Goal: Task Accomplishment & Management: Use online tool/utility

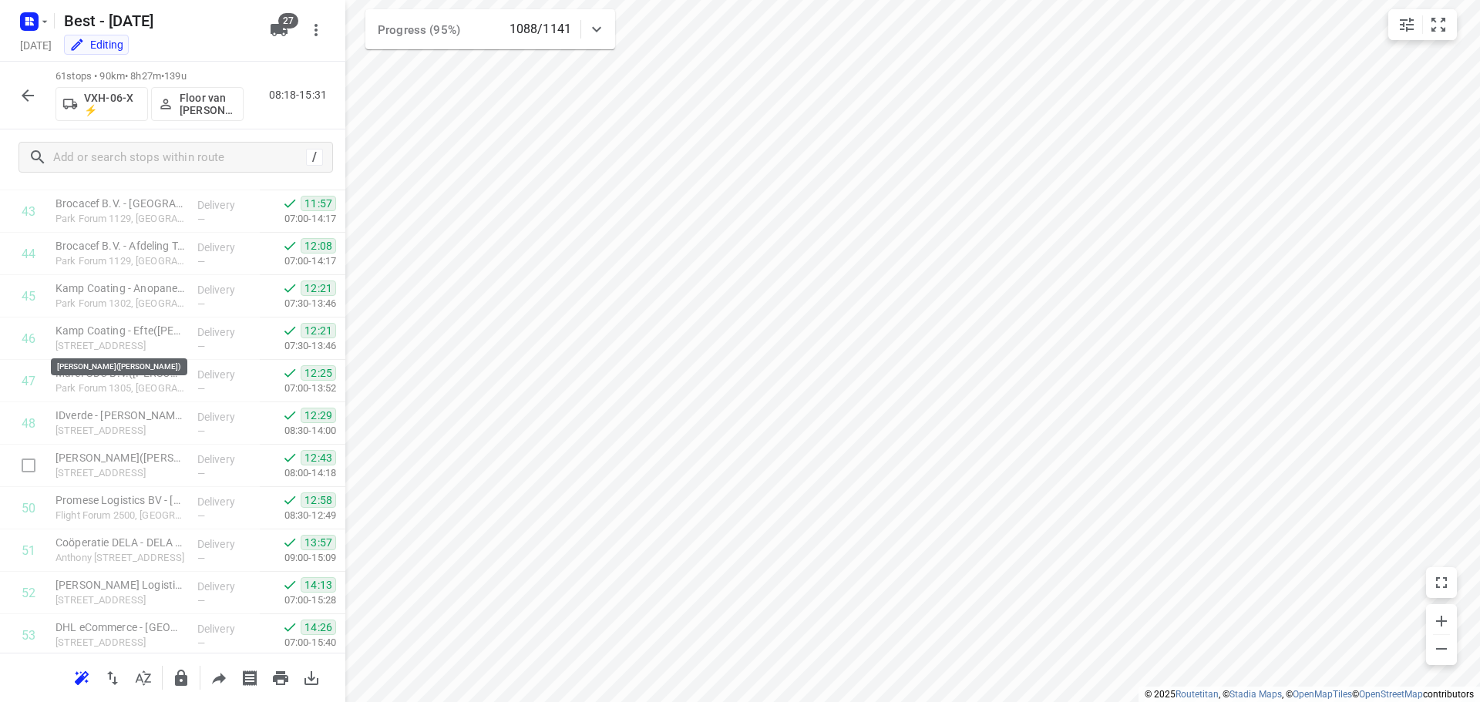
scroll to position [2238, 0]
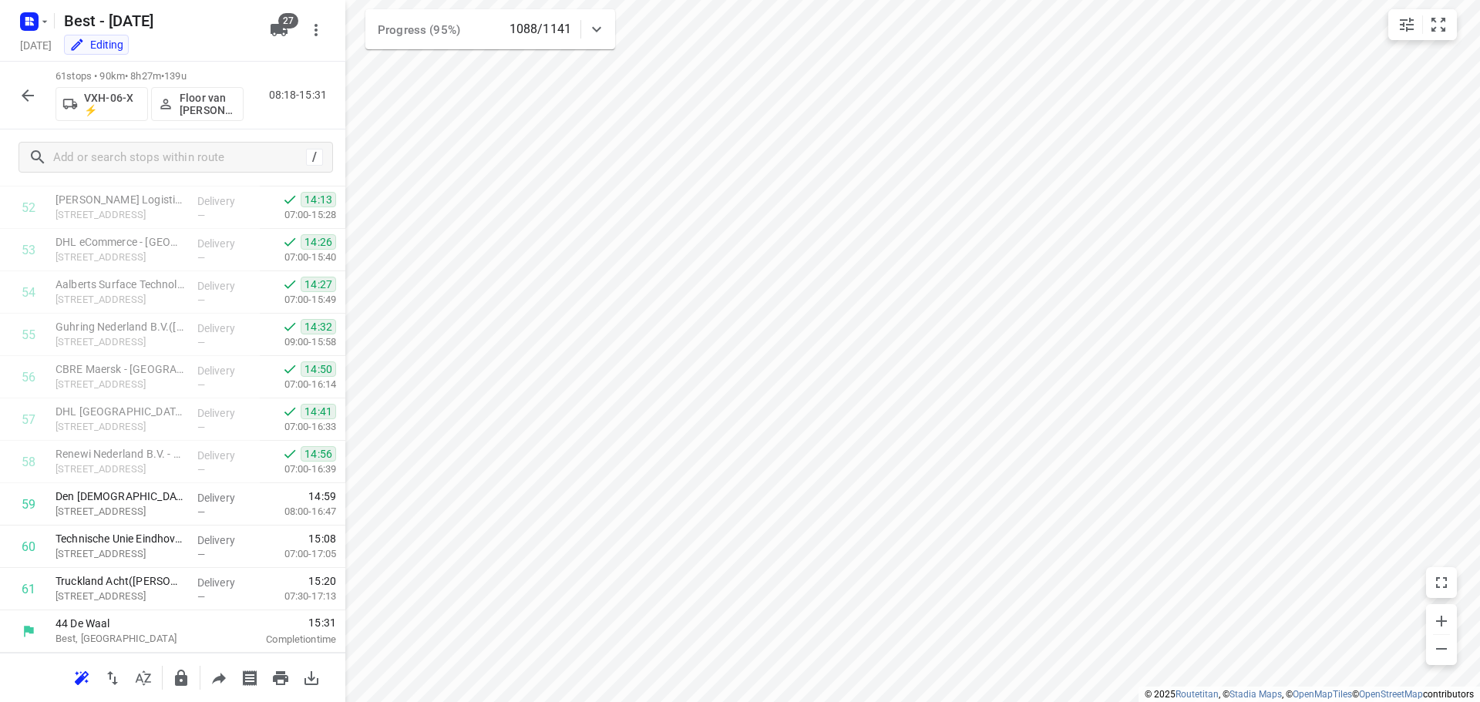
click at [25, 102] on icon "button" at bounding box center [28, 95] width 19 height 19
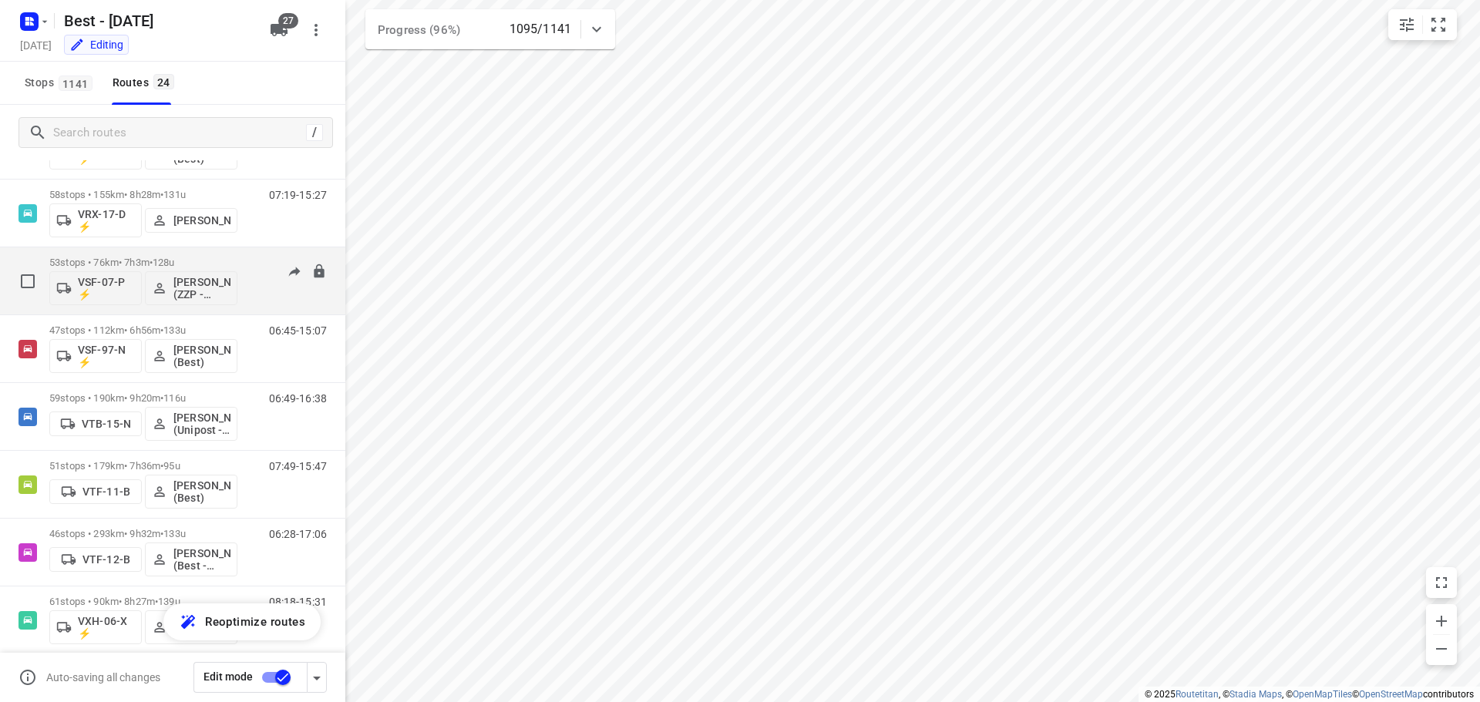
scroll to position [960, 0]
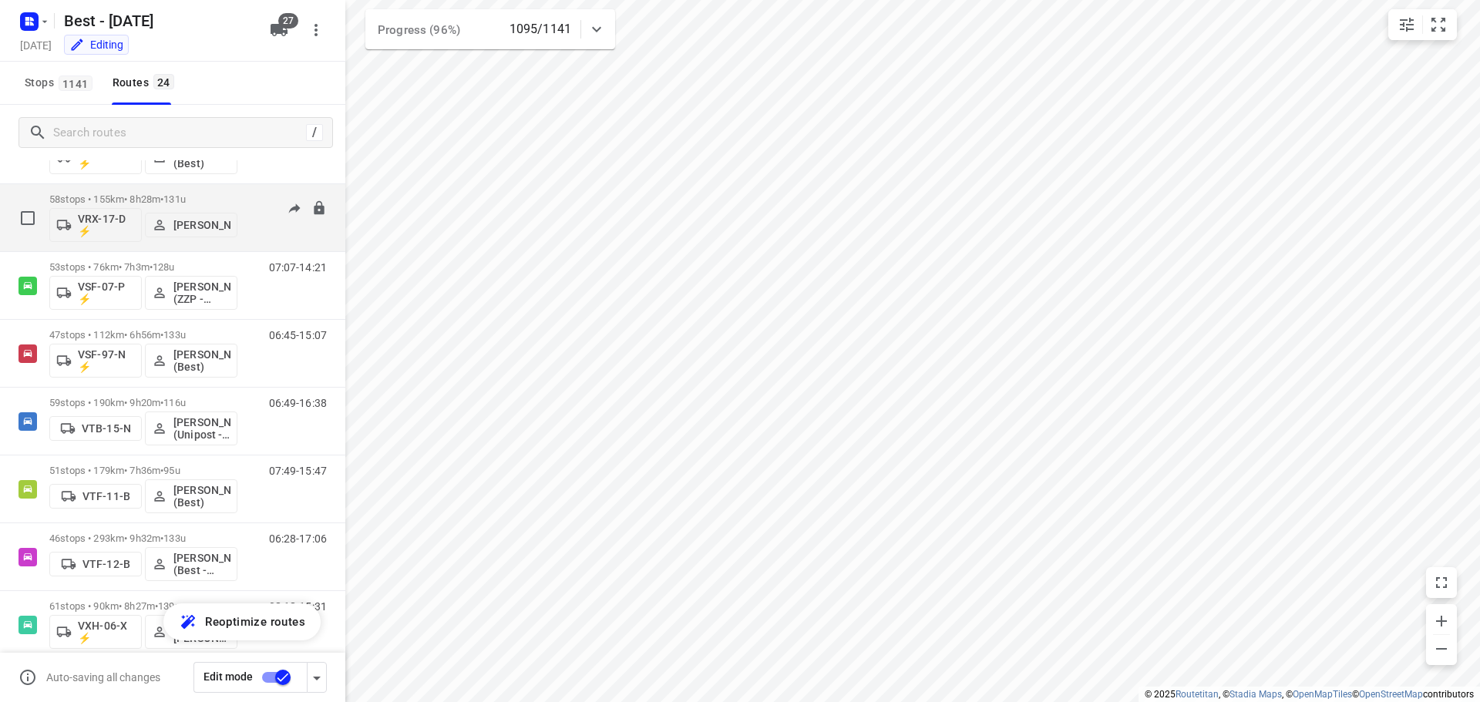
click at [186, 194] on span "131u" at bounding box center [174, 199] width 22 height 12
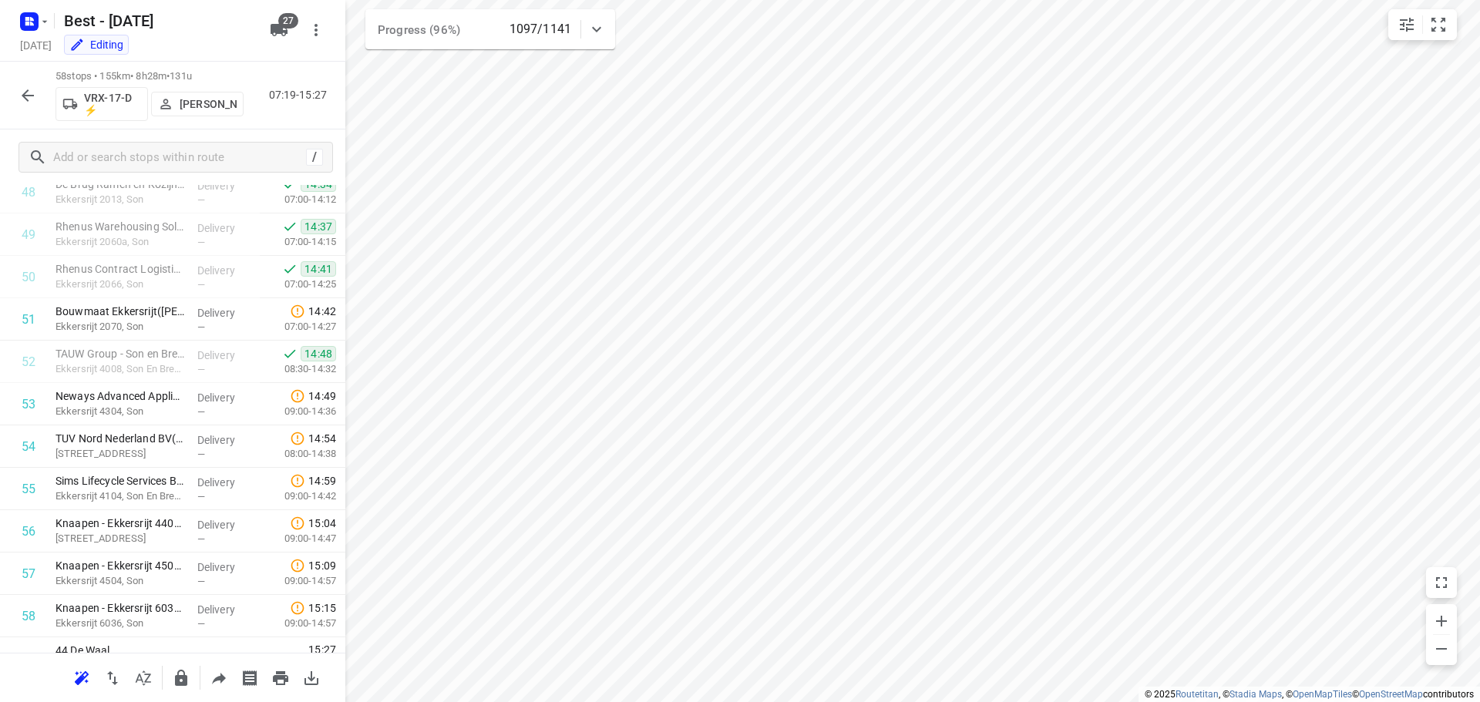
scroll to position [2111, 0]
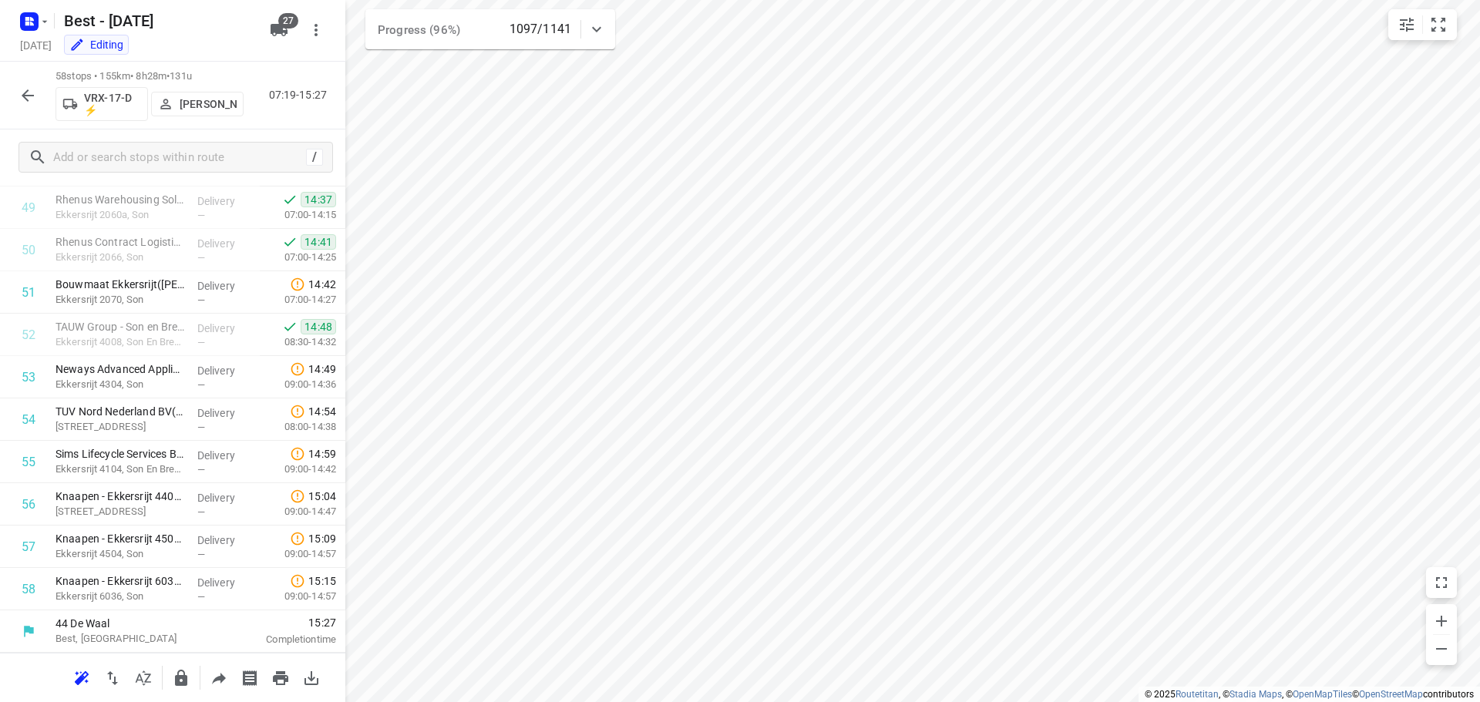
click at [27, 106] on button "button" at bounding box center [27, 95] width 31 height 31
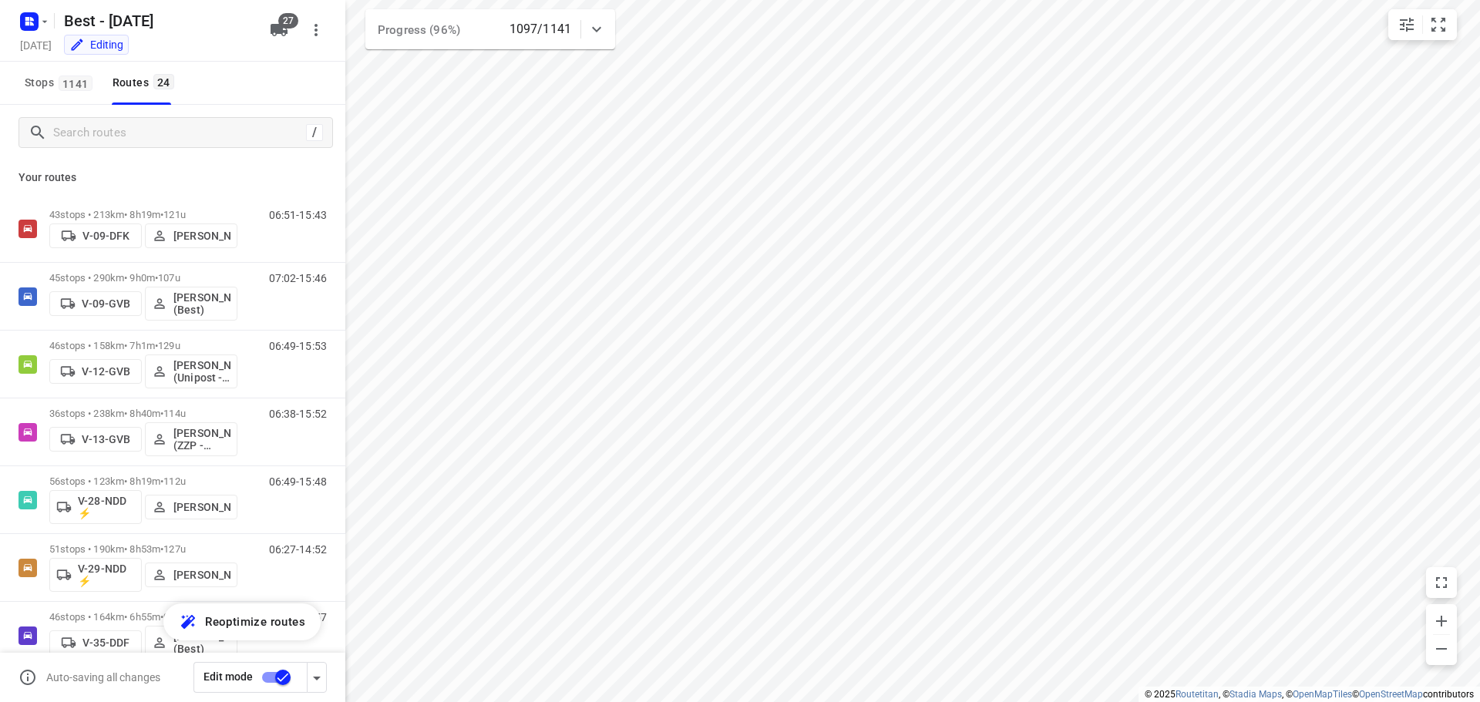
click at [606, 28] on div at bounding box center [596, 29] width 31 height 31
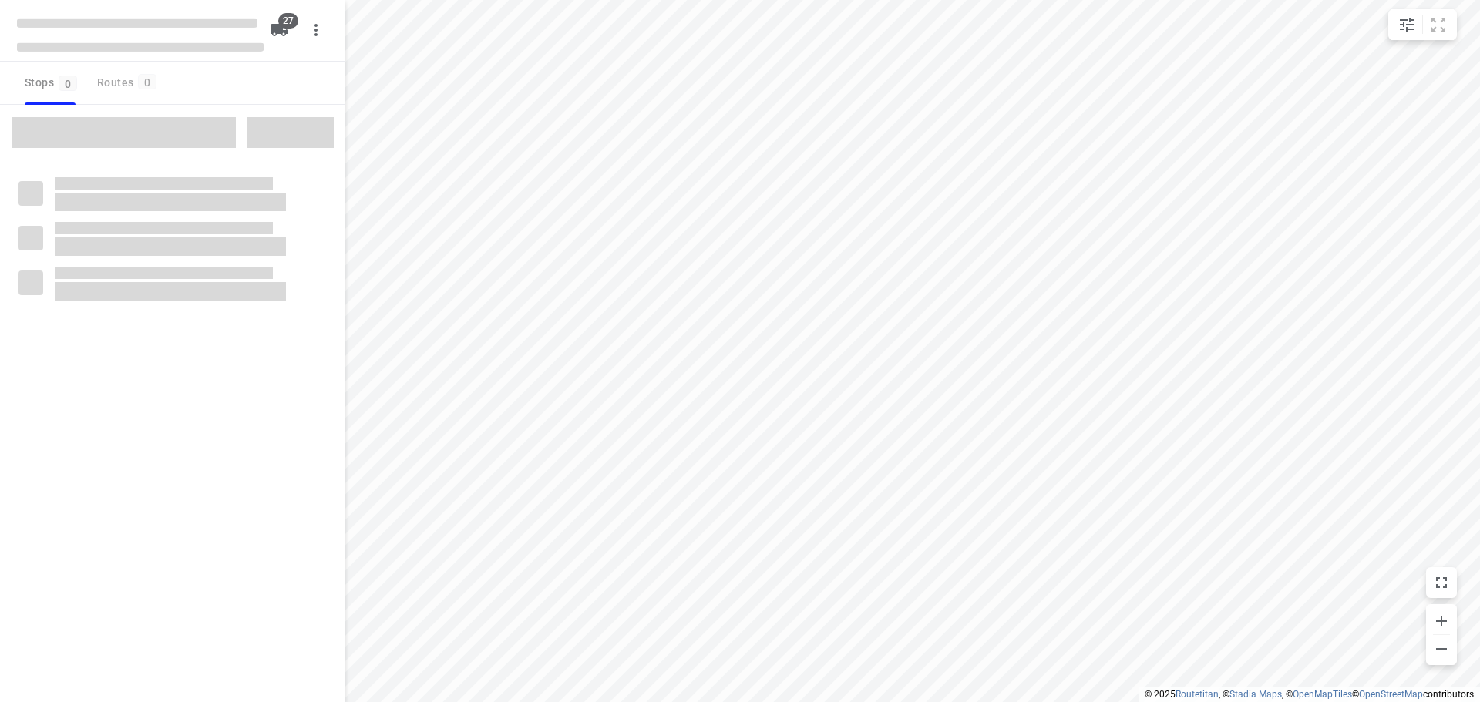
checkbox input "true"
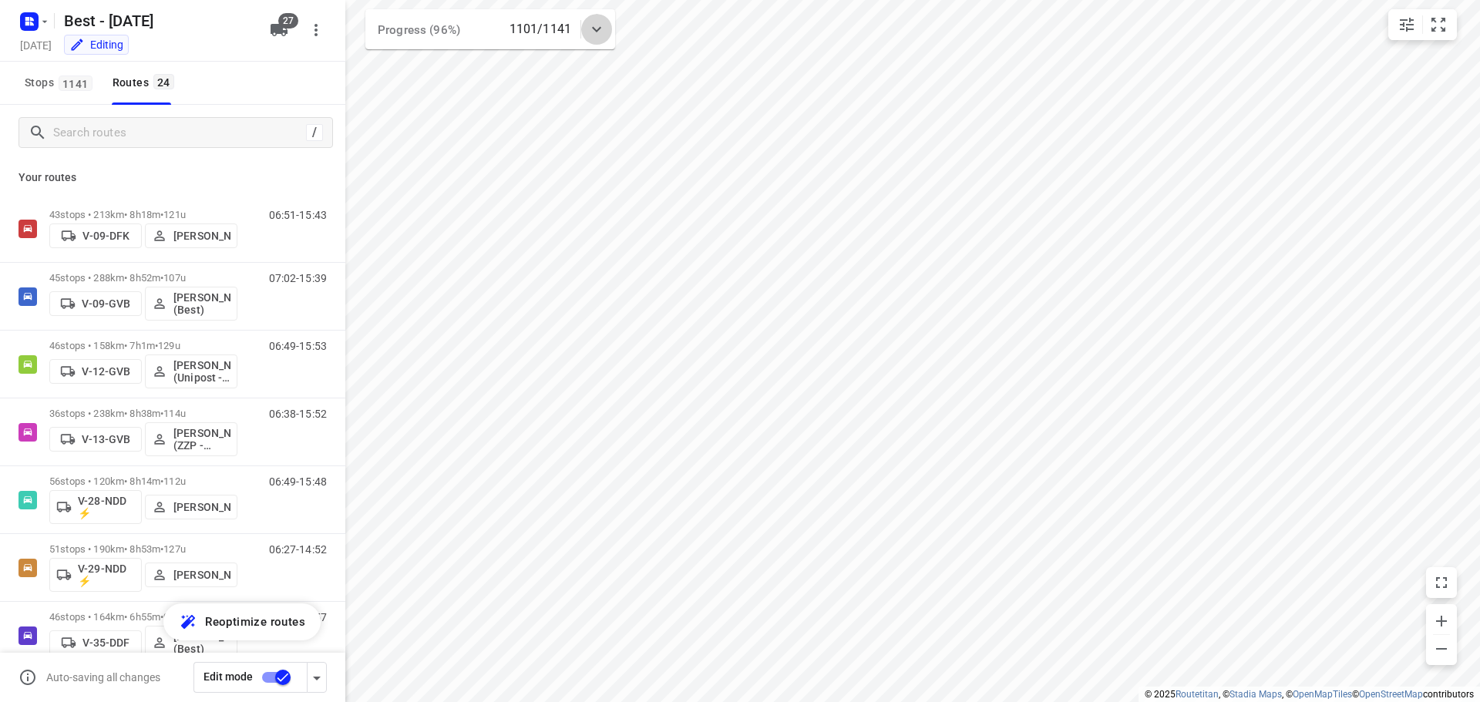
click at [597, 29] on icon at bounding box center [596, 29] width 19 height 19
click at [600, 35] on icon at bounding box center [596, 35] width 19 height 19
